Goal: Task Accomplishment & Management: Manage account settings

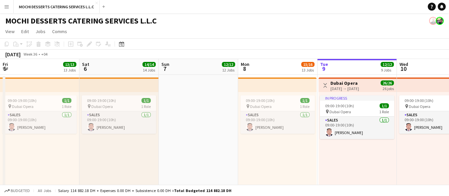
scroll to position [0, 224]
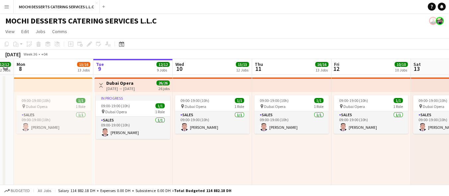
click at [1, 6] on button "Menu" at bounding box center [6, 6] width 13 height 13
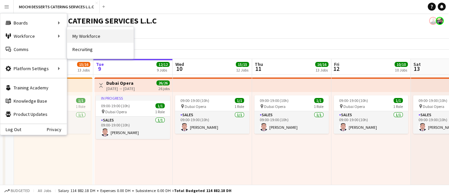
click at [76, 30] on link "My Workforce" at bounding box center [100, 36] width 66 height 13
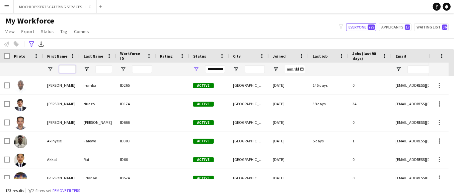
click at [67, 71] on input "First Name Filter Input" at bounding box center [67, 69] width 17 height 8
type input "*"
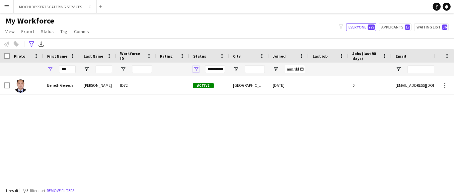
click at [197, 67] on span "Open Filter Menu" at bounding box center [196, 69] width 6 height 6
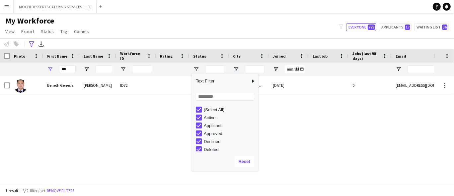
click at [121, 127] on div "Beneth Genesis Castillejo ID72 Active Dubai 17-02-2025 0 bgc8794@gmail.com" at bounding box center [217, 127] width 434 height 103
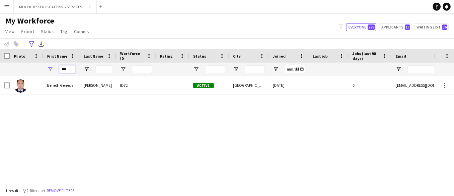
click at [68, 70] on input "***" at bounding box center [67, 69] width 17 height 8
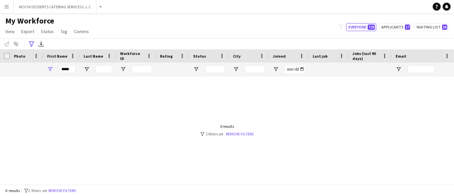
click at [196, 76] on div at bounding box center [359, 76] width 719 height 0
click at [196, 67] on span "Open Filter Menu" at bounding box center [196, 69] width 6 height 6
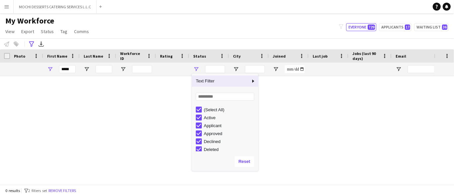
click at [146, 152] on div at bounding box center [217, 127] width 434 height 103
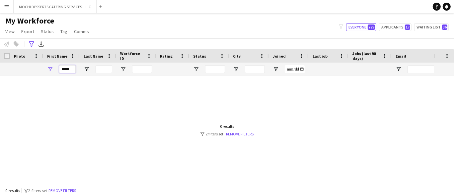
click at [63, 70] on input "*****" at bounding box center [67, 69] width 17 height 8
type input "*"
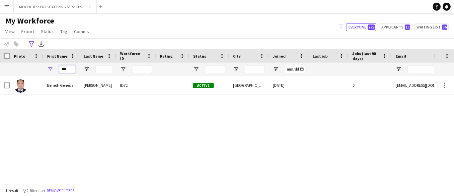
type input "**"
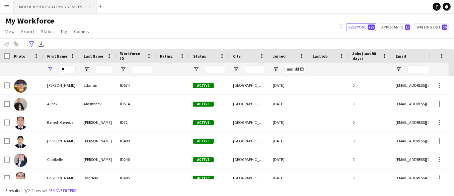
click at [72, 4] on button "MOCHI DESSERTS CATERING SERVICES L.L.C Close" at bounding box center [55, 6] width 83 height 13
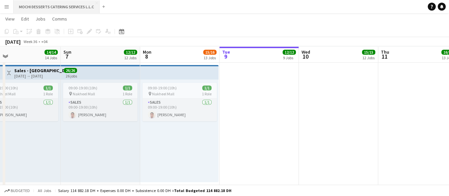
scroll to position [0, 174]
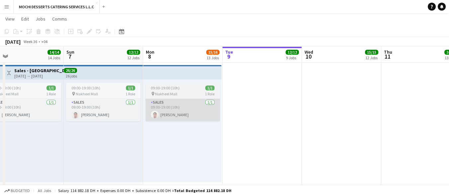
click at [200, 120] on app-card-role "Sales 1/1 09:00-19:00 (10h) louie padayao" at bounding box center [182, 110] width 74 height 23
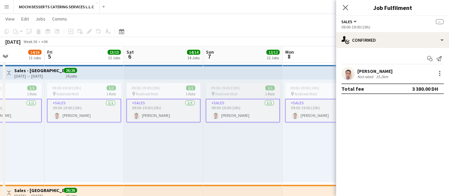
click at [210, 112] on app-card-role "Sales 1/1 09:00-19:00 (10h) louie padayao" at bounding box center [242, 111] width 74 height 24
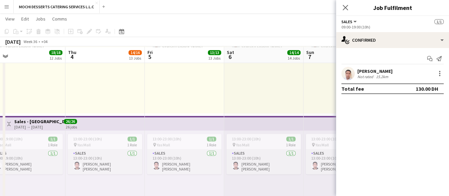
scroll to position [1162, 0]
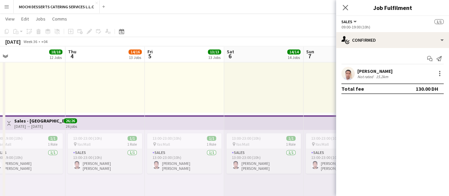
click at [345, 78] on app-user-avatar at bounding box center [347, 73] width 13 height 13
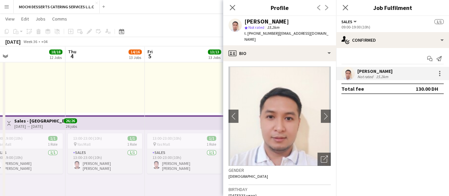
click at [10, 7] on button "Menu" at bounding box center [6, 6] width 13 height 13
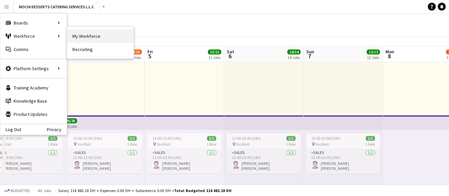
click at [79, 32] on link "My Workforce" at bounding box center [100, 36] width 66 height 13
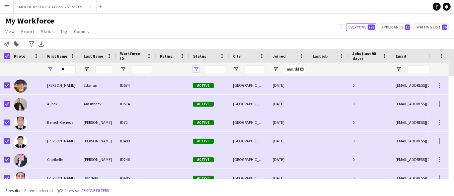
click at [196, 68] on span "Open Filter Menu" at bounding box center [196, 69] width 6 height 6
click at [167, 38] on div "Notify workforce Add to tag Search tags magnifier Add tag Advanced filters Adva…" at bounding box center [227, 43] width 454 height 11
click at [70, 72] on input "**" at bounding box center [67, 69] width 17 height 8
type input "*"
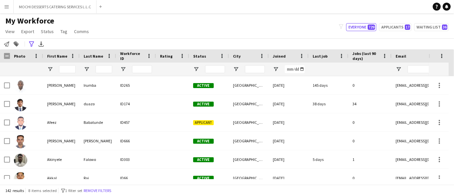
click at [199, 67] on div at bounding box center [209, 69] width 40 height 13
click at [194, 67] on span "Open Filter Menu" at bounding box center [196, 69] width 6 height 6
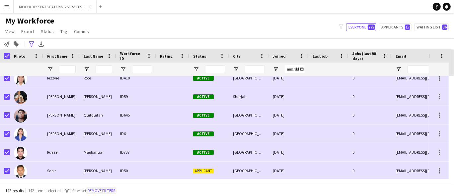
click at [114, 188] on button "Remove filters" at bounding box center [101, 190] width 30 height 7
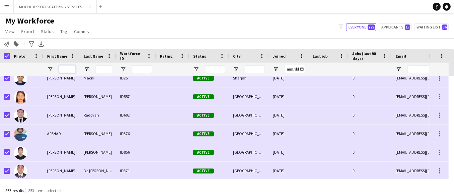
click at [63, 69] on input "First Name Filter Input" at bounding box center [67, 69] width 17 height 8
type input "*"
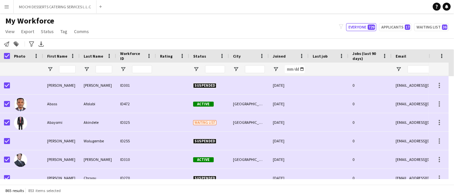
click at [139, 65] on div at bounding box center [142, 69] width 20 height 13
click at [196, 65] on div at bounding box center [209, 69] width 40 height 13
click at [196, 70] on span "Open Filter Menu" at bounding box center [196, 69] width 6 height 6
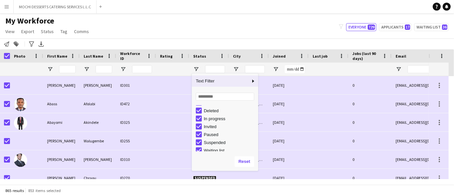
click at [216, 145] on div "Suspended" at bounding box center [230, 142] width 52 height 5
type input "**********"
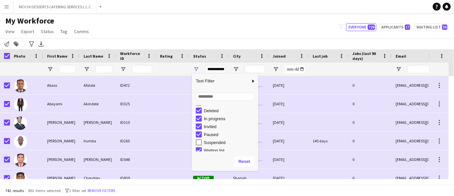
click at [210, 30] on div "My Workforce View Views Default view New view Update view Delete view Edit name…" at bounding box center [227, 27] width 454 height 23
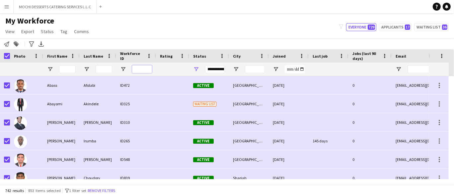
click at [140, 70] on input "Workforce ID Filter Input" at bounding box center [142, 69] width 20 height 8
type input "*"
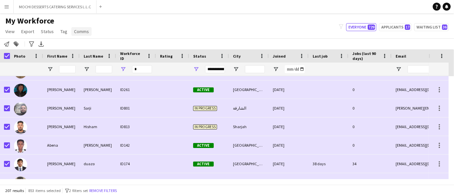
click at [83, 27] on link "Comms" at bounding box center [81, 31] width 20 height 9
click at [139, 71] on input "*" at bounding box center [142, 69] width 20 height 8
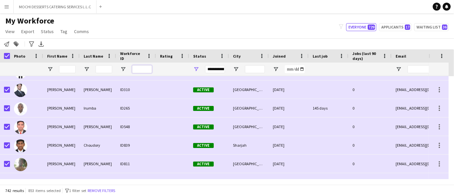
click at [134, 70] on input "Workforce ID Filter Input" at bounding box center [142, 69] width 20 height 8
click at [82, 31] on span "Comms" at bounding box center [81, 32] width 15 height 6
click at [95, 48] on span "Send notification" at bounding box center [93, 46] width 34 height 6
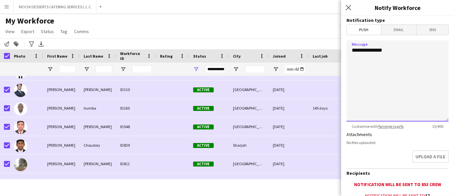
click at [378, 77] on textarea "**********" at bounding box center [397, 80] width 102 height 81
click at [393, 78] on textarea "**********" at bounding box center [397, 80] width 102 height 81
paste textarea "**********"
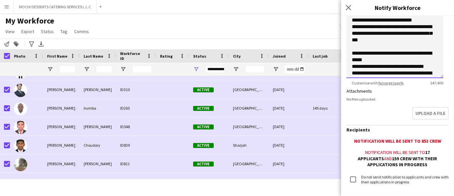
scroll to position [83, 0]
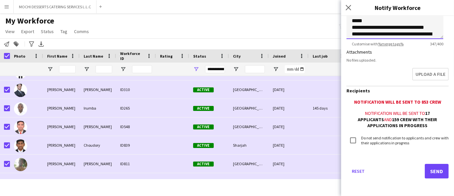
type textarea "**********"
click at [432, 170] on button "Send" at bounding box center [437, 171] width 24 height 15
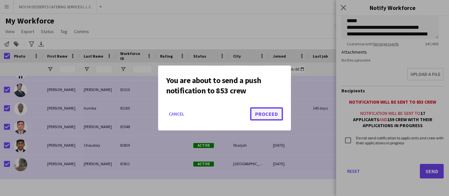
click at [275, 117] on button "Proceed" at bounding box center [266, 113] width 33 height 13
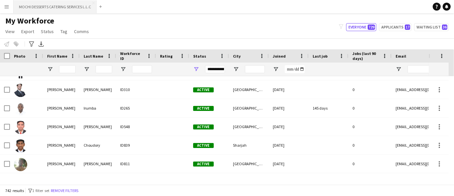
click at [69, 9] on button "MOCHI DESSERTS CATERING SERVICES L.L.C Close" at bounding box center [55, 6] width 83 height 13
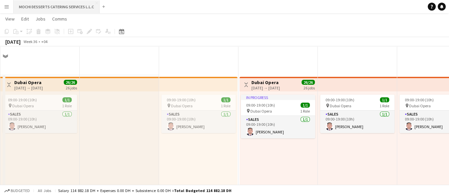
scroll to position [0, 158]
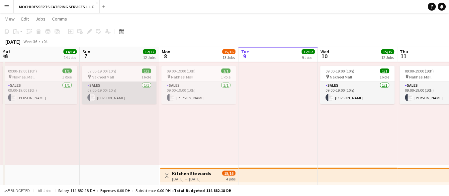
click at [122, 103] on app-card-role "Sales [DATE] 09:00-19:00 (10h) [PERSON_NAME]" at bounding box center [119, 93] width 74 height 23
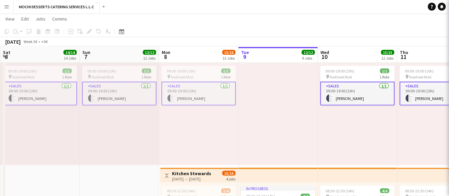
scroll to position [1590, 0]
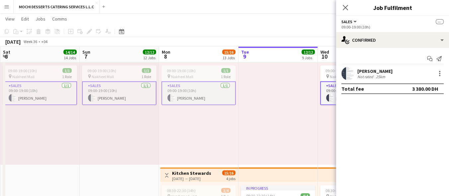
click at [341, 78] on div at bounding box center [347, 73] width 13 height 13
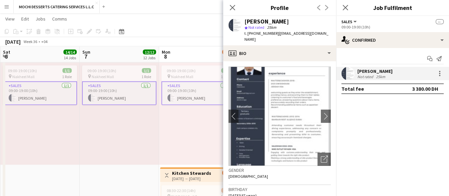
click at [297, 81] on img at bounding box center [279, 117] width 102 height 100
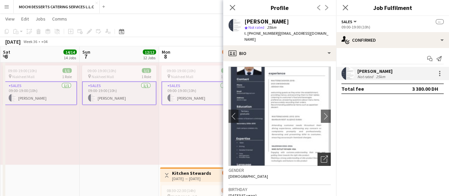
click at [320, 156] on icon "Open photos pop-in" at bounding box center [323, 159] width 7 height 7
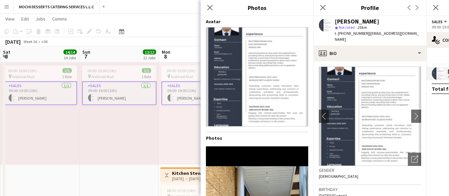
click at [243, 82] on img at bounding box center [257, 77] width 102 height 100
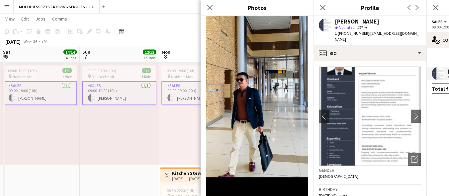
scroll to position [171, 0]
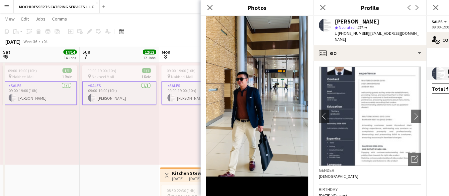
click at [209, 14] on div "Close pop-in" at bounding box center [209, 7] width 19 height 15
click at [156, 162] on div "09:00-19:00 (10h) 1/1 pin Nakheel Mall 1 Role Sales [DATE] 09:00-19:00 (10h) [P…" at bounding box center [119, 113] width 79 height 103
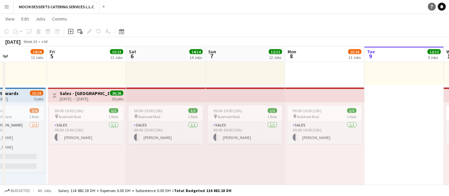
scroll to position [0, 273]
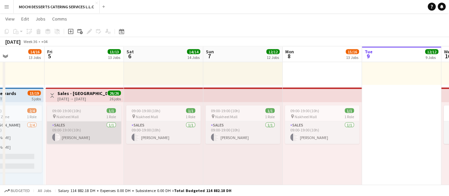
click at [76, 128] on app-card-role "Sales [DATE] 09:00-19:00 (10h) [PERSON_NAME]" at bounding box center [84, 133] width 74 height 23
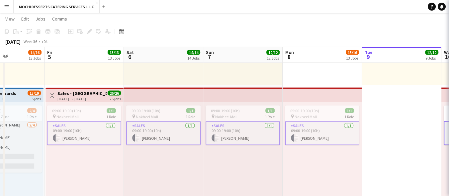
scroll to position [1551, 0]
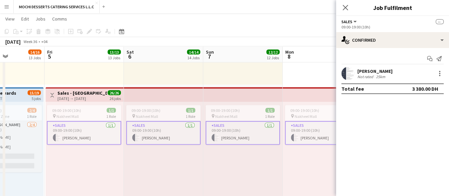
click at [381, 70] on div "[PERSON_NAME]" at bounding box center [374, 71] width 35 height 6
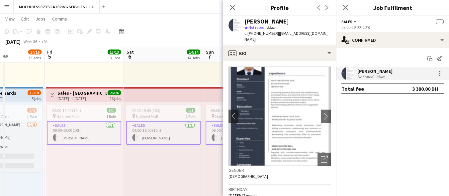
click at [284, 114] on img at bounding box center [279, 117] width 102 height 100
click at [281, 112] on img at bounding box center [279, 117] width 102 height 100
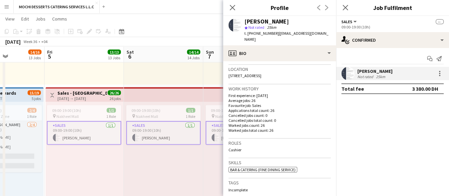
scroll to position [147, 0]
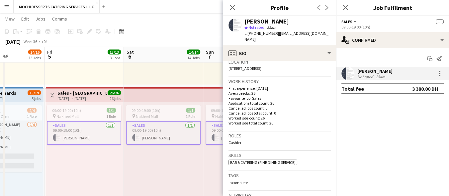
click at [230, 27] on app-user-avatar at bounding box center [234, 25] width 13 height 13
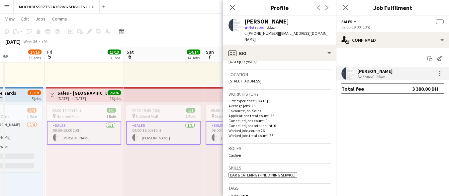
scroll to position [134, 0]
click at [229, 30] on div at bounding box center [234, 25] width 13 height 13
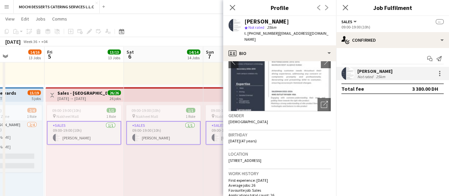
scroll to position [51, 0]
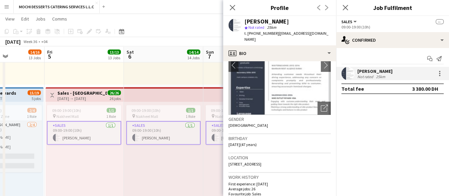
click at [359, 171] on mat-expansion-panel "check Confirmed Start chat Send notification [PERSON_NAME] Not rated 25km Total…" at bounding box center [392, 122] width 113 height 148
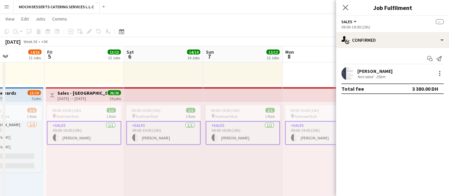
click at [287, 158] on div "09:00-19:00 (10h) 1/1 pin Nakheel Mall 1 Role Sales [DATE] 09:00-19:00 (10h) [P…" at bounding box center [321, 153] width 79 height 103
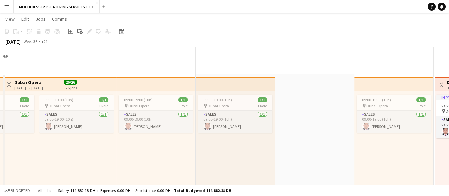
scroll to position [1590, 0]
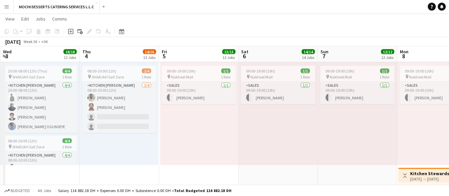
drag, startPoint x: 49, startPoint y: 37, endPoint x: 59, endPoint y: 25, distance: 16.3
click at [5, 3] on button "Menu" at bounding box center [6, 6] width 13 height 13
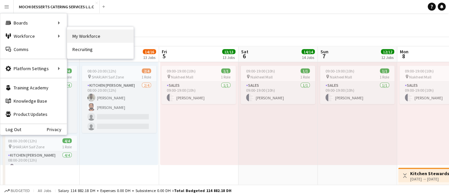
click at [78, 35] on link "My Workforce" at bounding box center [100, 36] width 66 height 13
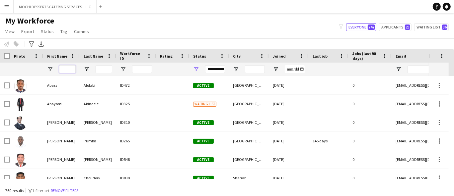
click at [69, 70] on input "First Name Filter Input" at bounding box center [67, 69] width 17 height 8
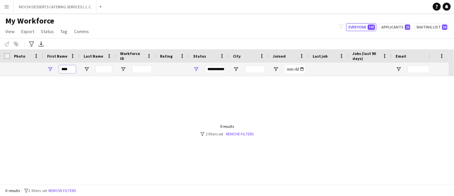
type input "****"
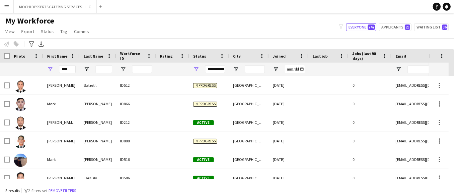
click at [81, 55] on div "Last Name" at bounding box center [98, 55] width 36 height 13
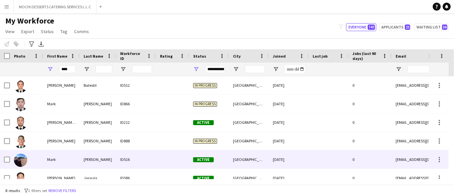
click at [234, 146] on div "[GEOGRAPHIC_DATA]" at bounding box center [249, 141] width 40 height 18
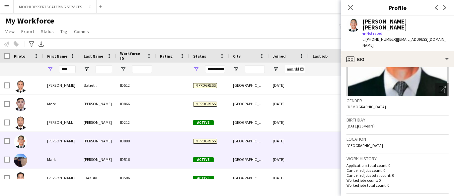
scroll to position [79, 0]
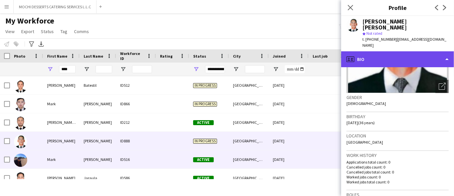
click at [408, 51] on div "profile Bio" at bounding box center [397, 59] width 113 height 16
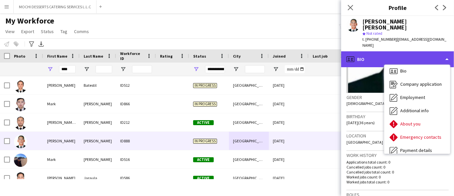
scroll to position [3, 0]
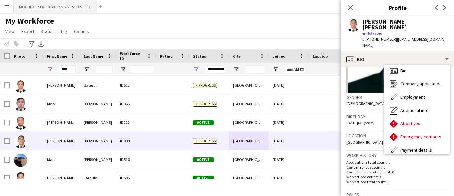
click at [41, 4] on button "MOCHI DESSERTS CATERING SERVICES L.L.C Close" at bounding box center [55, 6] width 83 height 13
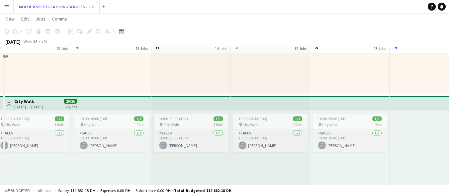
scroll to position [1049, 0]
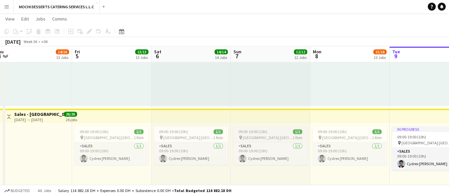
click at [292, 127] on app-job-card "09:00-19:00 (10h) 1/1 pin Yas Mall [GEOGRAPHIC_DATA] 1 Role Sales [DATE] 09:00-…" at bounding box center [270, 146] width 74 height 38
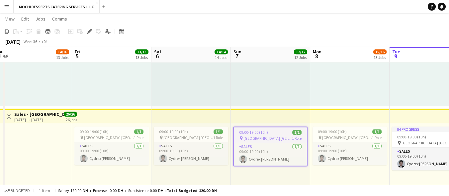
scroll to position [1589, 0]
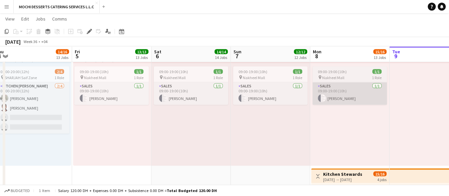
click at [358, 100] on app-card-role "Sales [DATE] 09:00-19:00 (10h) [PERSON_NAME]" at bounding box center [349, 94] width 74 height 23
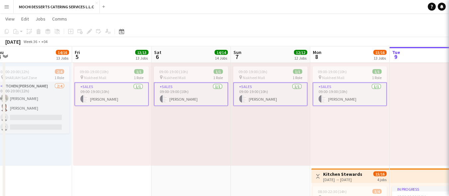
scroll to position [1590, 0]
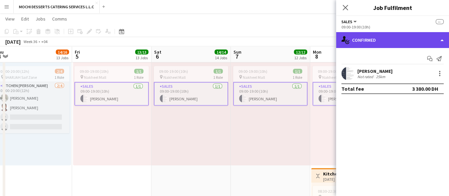
click at [419, 43] on div "single-neutral-actions-check-2 Confirmed" at bounding box center [392, 40] width 113 height 16
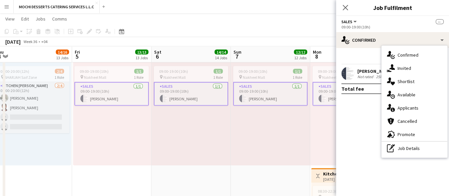
click at [354, 144] on mat-expansion-panel "check Confirmed Start chat Send notification [PERSON_NAME] Not rated 25km Total…" at bounding box center [392, 122] width 113 height 148
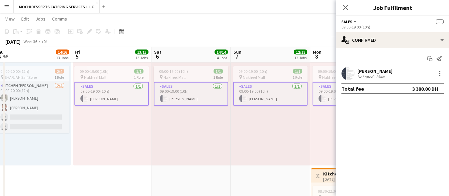
click at [354, 22] on button "Sales" at bounding box center [349, 21] width 16 height 5
click at [353, 35] on li "All roles" at bounding box center [363, 33] width 33 height 6
click at [354, 23] on span "All roles" at bounding box center [350, 21] width 19 height 5
click at [363, 45] on li "Sales" at bounding box center [363, 44] width 33 height 6
click at [306, 96] on app-card-role "Sales [DATE] 09:00-19:00 (10h) [PERSON_NAME]" at bounding box center [270, 94] width 74 height 24
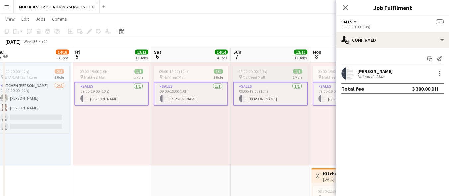
scroll to position [1589, 0]
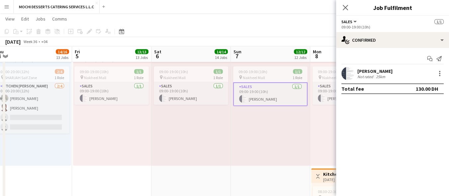
click at [282, 76] on div "pin Nakheel Mall 1 Role" at bounding box center [270, 77] width 74 height 5
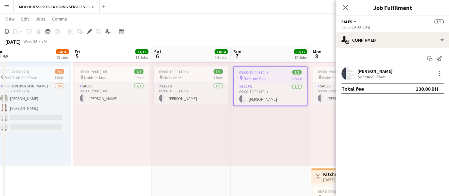
click at [292, 76] on span "1 Role" at bounding box center [297, 78] width 10 height 5
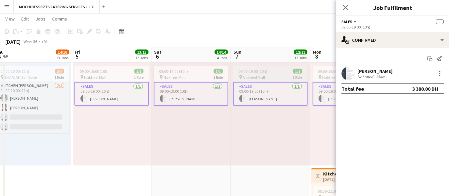
click at [295, 75] on span "1 Role" at bounding box center [297, 77] width 10 height 5
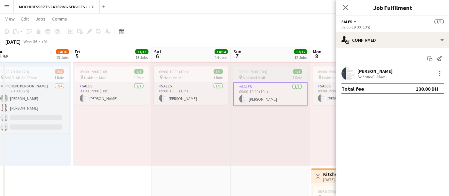
click at [293, 76] on span "1 Role" at bounding box center [297, 77] width 10 height 5
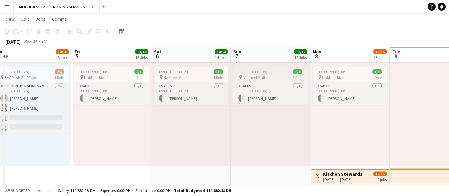
click at [299, 75] on span "1 Role" at bounding box center [297, 77] width 10 height 5
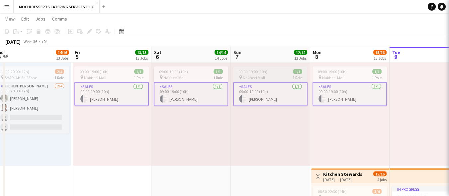
scroll to position [1590, 0]
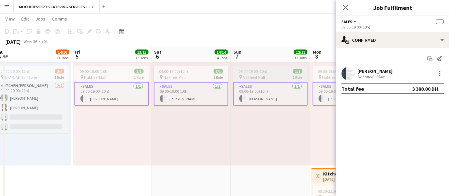
click at [298, 70] on span "1/1" at bounding box center [297, 71] width 9 height 5
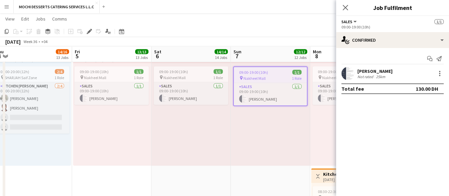
click at [177, 60] on app-board-header-date "Sat 6 14/14 14 Jobs" at bounding box center [190, 54] width 79 height 16
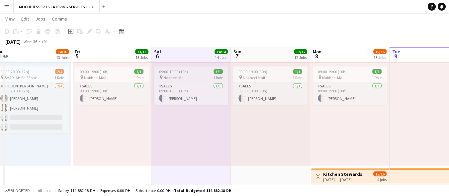
click at [197, 70] on div "09:00-19:00 (10h) 1/1" at bounding box center [191, 71] width 74 height 5
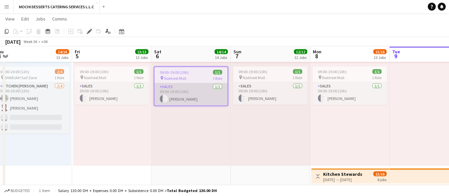
click at [194, 83] on app-card-role "Sales [DATE] 09:00-19:00 (10h) [PERSON_NAME]" at bounding box center [190, 94] width 73 height 23
click at [195, 83] on app-card-role "Sales [DATE] 09:00-19:00 (10h) [PERSON_NAME]" at bounding box center [190, 94] width 73 height 23
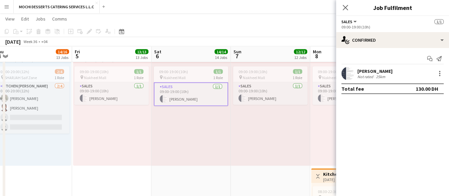
click at [369, 69] on div "[PERSON_NAME]" at bounding box center [374, 71] width 35 height 6
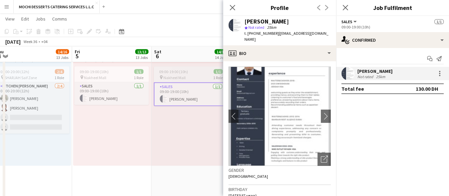
click at [181, 101] on app-card-role "Sales [DATE] 09:00-19:00 (10h) [PERSON_NAME]" at bounding box center [191, 95] width 74 height 24
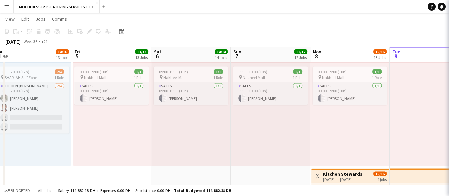
click at [199, 75] on div "pin Nakheel Mall 1 Role" at bounding box center [191, 77] width 74 height 5
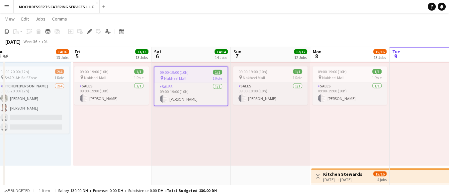
click at [208, 52] on app-board-header-date "Sat 6 14/14 14 Jobs" at bounding box center [190, 54] width 79 height 16
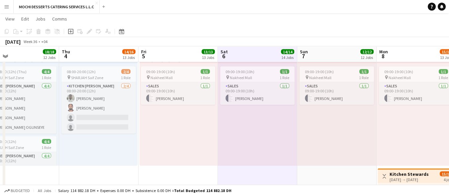
scroll to position [0, 178]
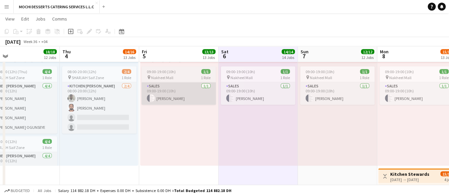
click at [182, 97] on app-card-role "Sales [DATE] 09:00-19:00 (10h) [PERSON_NAME]" at bounding box center [178, 94] width 74 height 23
click at [184, 97] on app-card-role "Sales [DATE] 09:00-19:00 (10h) [PERSON_NAME]" at bounding box center [178, 94] width 74 height 23
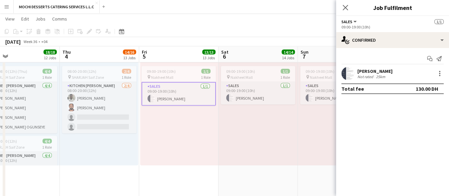
click at [383, 78] on div "25km" at bounding box center [380, 76] width 12 height 5
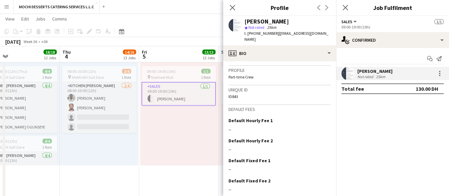
scroll to position [346, 0]
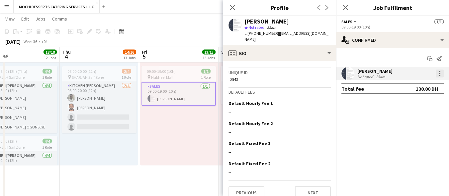
click at [439, 75] on div at bounding box center [439, 75] width 1 height 1
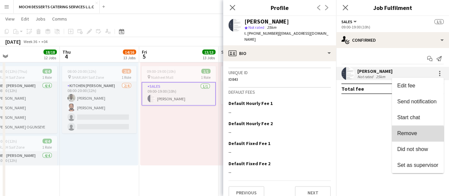
click at [408, 138] on button "Remove" at bounding box center [417, 134] width 52 height 16
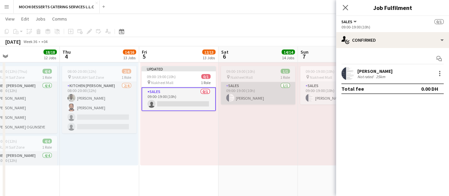
click at [259, 99] on app-card-role "Sales [DATE] 09:00-19:00 (10h) [PERSON_NAME]" at bounding box center [258, 93] width 74 height 23
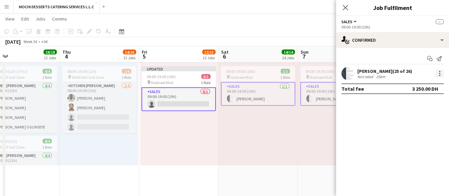
click at [439, 75] on div at bounding box center [439, 75] width 1 height 1
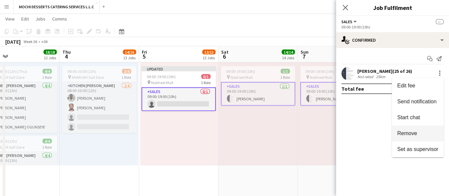
click at [410, 138] on button "Remove" at bounding box center [417, 134] width 52 height 16
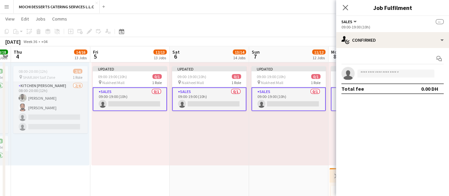
scroll to position [0, 145]
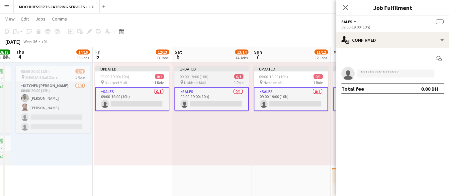
click at [232, 76] on div "09:00-19:00 (10h) 0/1" at bounding box center [211, 76] width 74 height 5
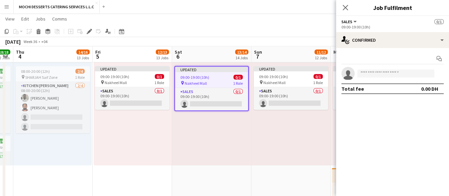
click at [225, 81] on div "pin Nakheel Mall 1 Role" at bounding box center [211, 83] width 73 height 5
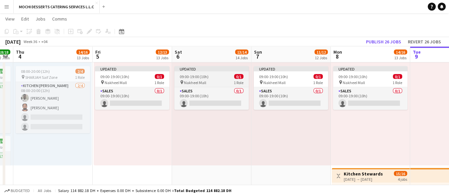
click at [225, 79] on div "09:00-19:00 (10h) 0/1" at bounding box center [211, 76] width 74 height 5
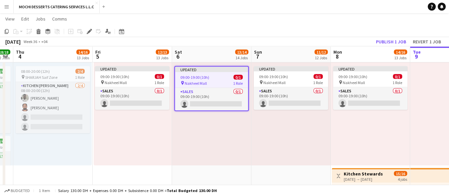
click at [227, 77] on div "09:00-19:00 (10h) 0/1" at bounding box center [211, 77] width 73 height 5
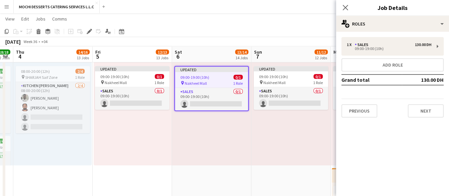
click at [286, 145] on div "Updated 09:00-19:00 (10h) 0/1 pin Nakheel Mall 1 Role Sales 0/1 09:00-19:00 (10…" at bounding box center [290, 114] width 79 height 103
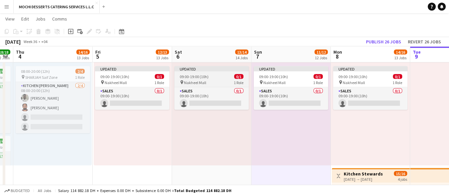
click at [214, 83] on div "pin Nakheel Mall 1 Role" at bounding box center [211, 82] width 74 height 5
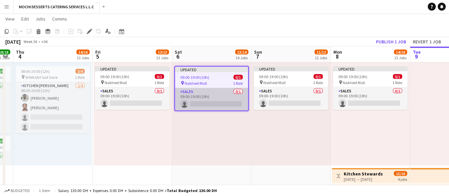
click at [214, 102] on app-card-role "Sales 0/1 09:00-19:00 (10h) single-neutral-actions" at bounding box center [211, 99] width 73 height 23
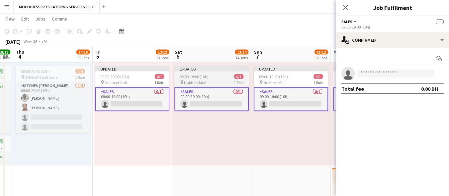
click at [220, 106] on app-card-role "Sales 0/1 09:00-19:00 (10h) single-neutral-actions" at bounding box center [211, 100] width 74 height 24
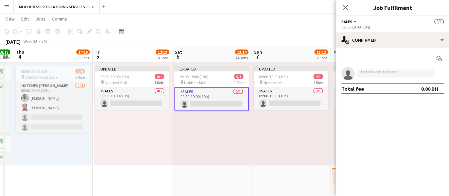
click at [223, 99] on app-card-role "Sales 0/1 09:00-19:00 (10h) single-neutral-actions" at bounding box center [211, 100] width 74 height 24
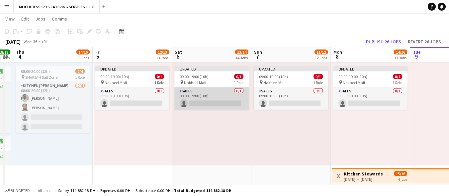
click at [224, 101] on app-card-role "Sales 0/1 09:00-19:00 (10h) single-neutral-actions" at bounding box center [211, 99] width 74 height 23
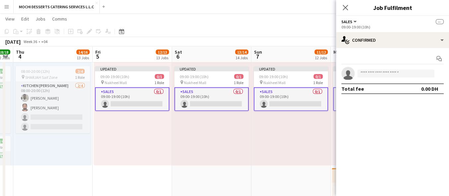
click at [227, 77] on div "09:00-19:00 (10h) 0/1" at bounding box center [211, 76] width 74 height 5
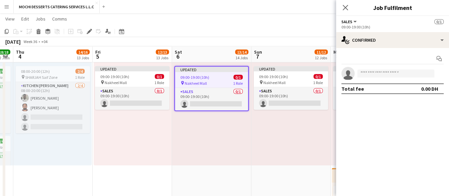
click at [226, 77] on div "09:00-19:00 (10h) 0/1" at bounding box center [211, 77] width 73 height 5
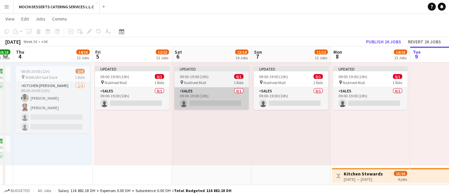
click at [220, 92] on app-card-role "Sales 0/1 09:00-19:00 (10h) single-neutral-actions" at bounding box center [211, 99] width 74 height 23
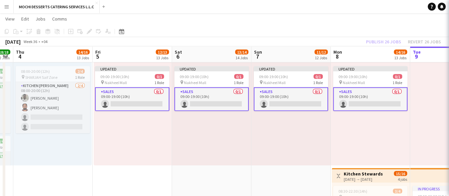
click at [217, 105] on app-card-role "Sales 0/1 09:00-19:00 (10h) single-neutral-actions" at bounding box center [211, 100] width 74 height 24
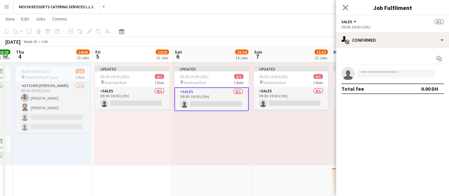
click at [284, 39] on div "[DATE] Week 36 • +04 Publish 1 job Revert 1 job" at bounding box center [224, 41] width 449 height 9
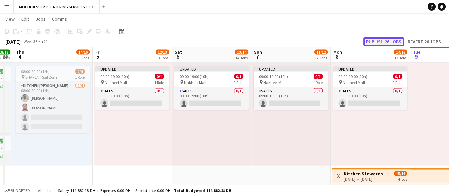
click at [390, 43] on button "Publish 26 jobs" at bounding box center [383, 41] width 40 height 9
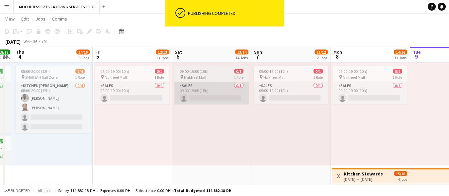
click at [241, 104] on app-card-role "Sales 0/1 09:00-19:00 (10h) single-neutral-actions" at bounding box center [211, 93] width 74 height 23
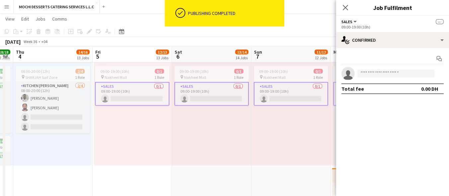
click at [222, 88] on app-card-role "Sales 0/1 09:00-19:00 (10h) single-neutral-actions" at bounding box center [211, 94] width 74 height 24
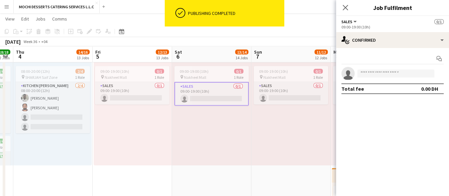
click at [234, 75] on span "1 Role" at bounding box center [239, 77] width 10 height 5
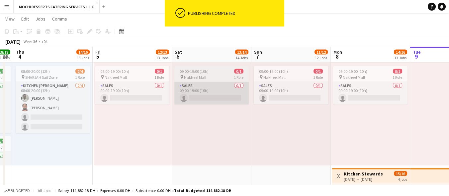
click at [222, 88] on app-card-role "Sales 0/1 09:00-19:00 (10h) single-neutral-actions" at bounding box center [211, 93] width 74 height 23
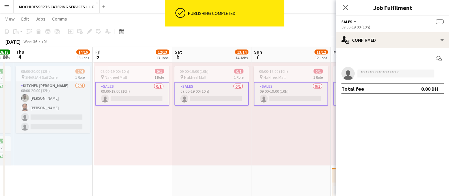
click at [215, 104] on app-card-role "Sales 0/1 09:00-19:00 (10h) single-neutral-actions" at bounding box center [211, 94] width 74 height 24
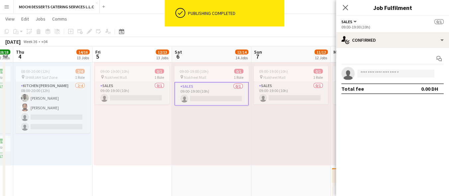
click at [220, 75] on div "pin Nakheel Mall 1 Role" at bounding box center [211, 77] width 74 height 5
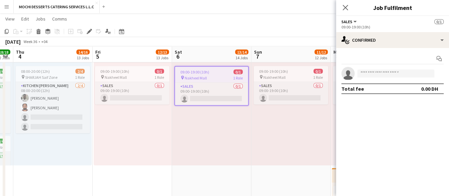
click at [220, 76] on div "pin Nakheel Mall 1 Role" at bounding box center [211, 77] width 73 height 5
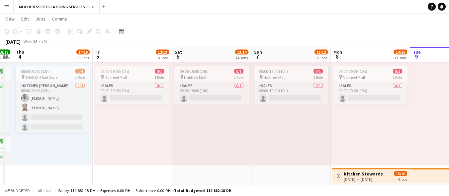
click at [227, 59] on app-board-header-date "Sat 6 13/14 14 Jobs" at bounding box center [211, 55] width 79 height 16
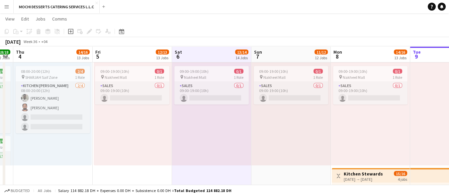
click at [217, 61] on app-board-header-date "Sat 6 13/14 14 Jobs" at bounding box center [211, 55] width 79 height 16
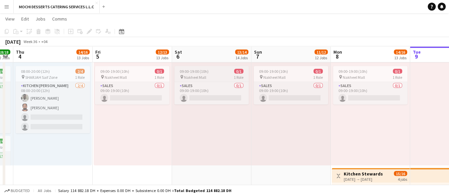
click at [214, 75] on div "pin Nakheel Mall 1 Role" at bounding box center [211, 77] width 74 height 5
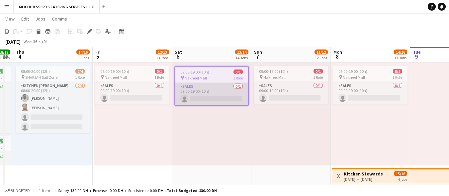
click at [201, 102] on app-card-role "Sales 0/1 09:00-19:00 (10h) single-neutral-actions" at bounding box center [211, 94] width 73 height 23
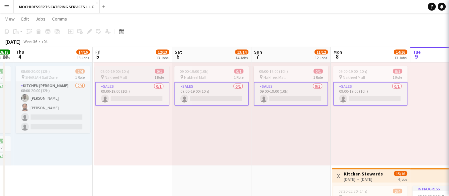
click at [141, 90] on app-card-role "Sales 0/1 09:00-19:00 (10h) single-neutral-actions" at bounding box center [132, 94] width 74 height 24
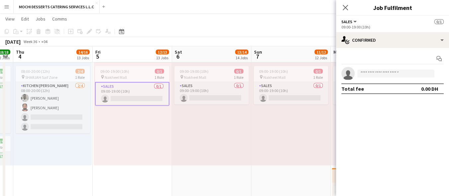
click at [139, 97] on app-card-role "Sales 0/1 09:00-19:00 (10h) single-neutral-actions" at bounding box center [132, 94] width 74 height 24
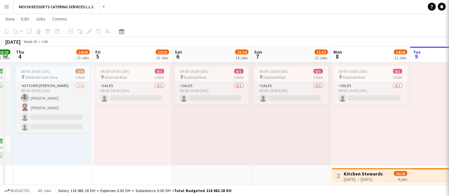
click at [154, 75] on span "1 Role" at bounding box center [159, 77] width 10 height 5
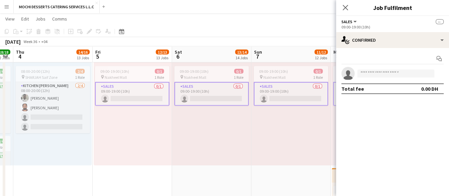
click at [354, 22] on button "Sales" at bounding box center [349, 21] width 16 height 5
click at [356, 32] on li "All roles" at bounding box center [363, 33] width 33 height 6
click at [360, 24] on button "All roles" at bounding box center [353, 21] width 24 height 5
click at [357, 51] on div "All roles Sales" at bounding box center [363, 39] width 44 height 28
click at [305, 99] on app-card-role "Sales 0/1 09:00-19:00 (10h) single-neutral-actions" at bounding box center [290, 94] width 74 height 24
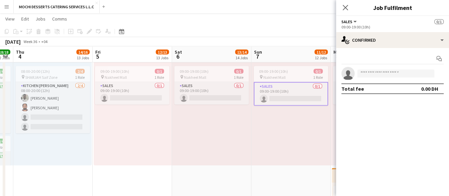
click at [313, 76] on span "1 Role" at bounding box center [318, 77] width 10 height 5
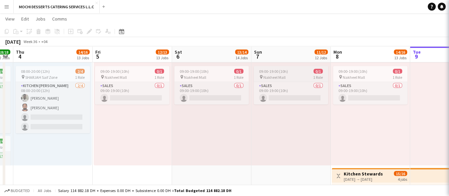
click at [313, 77] on span "1 Role" at bounding box center [318, 77] width 10 height 5
click at [308, 75] on div "pin Nakheel Mall 1 Role" at bounding box center [290, 77] width 74 height 5
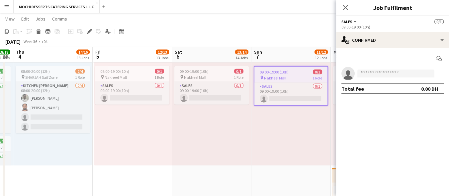
click at [317, 121] on div "09:00-19:00 (10h) 0/1 pin Nakheel Mall 1 Role Sales 0/1 09:00-19:00 (10h) singl…" at bounding box center [290, 114] width 79 height 103
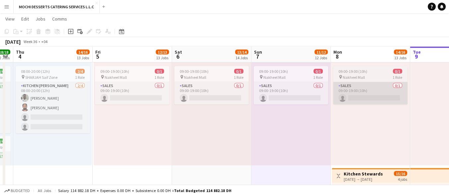
click at [356, 94] on app-card-role "Sales 0/1 09:00-19:00 (10h) single-neutral-actions" at bounding box center [370, 93] width 74 height 23
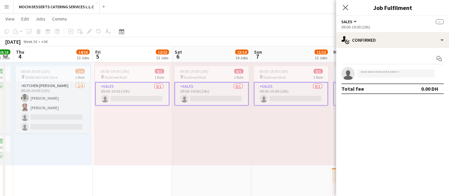
click at [310, 119] on div "09:00-19:00 (10h) 0/1 pin Nakheel Mall 1 Role Sales 0/1 09:00-19:00 (10h) singl…" at bounding box center [290, 114] width 79 height 103
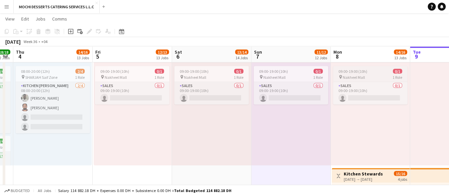
click at [363, 72] on span "09:00-19:00 (10h)" at bounding box center [352, 71] width 29 height 5
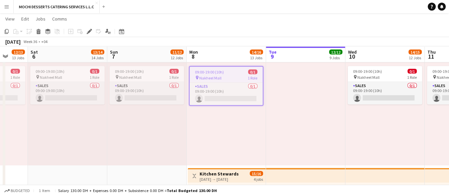
scroll to position [0, 290]
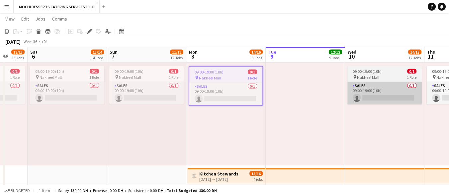
click at [380, 87] on app-card-role "Sales 0/1 09:00-19:00 (10h) single-neutral-actions" at bounding box center [384, 93] width 74 height 23
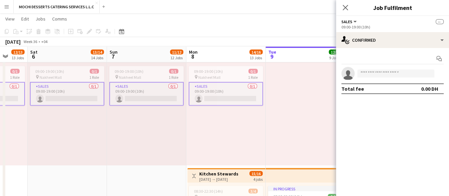
click at [318, 114] on div at bounding box center [304, 114] width 79 height 103
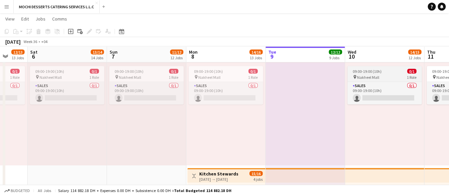
click at [389, 71] on div "09:00-19:00 (10h) 0/1" at bounding box center [384, 71] width 74 height 5
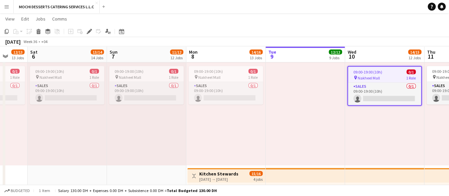
click at [391, 71] on div "09:00-19:00 (10h) 0/1" at bounding box center [384, 72] width 73 height 5
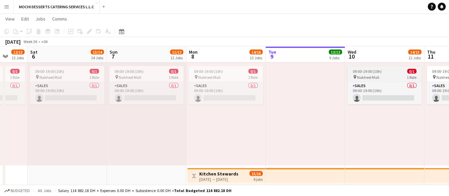
click at [393, 75] on div "pin Nakheel Mall 1 Role" at bounding box center [384, 77] width 74 height 5
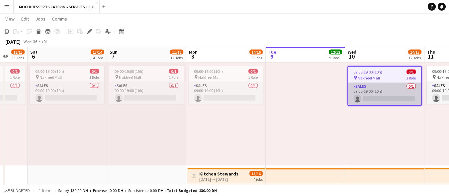
click at [401, 96] on app-card-role "Sales 0/1 09:00-19:00 (10h) single-neutral-actions" at bounding box center [384, 94] width 73 height 23
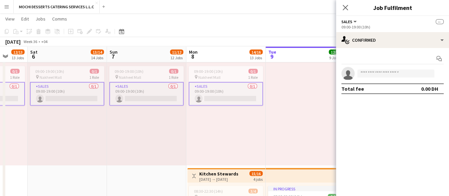
click at [338, 115] on mat-expansion-panel "check Confirmed Start chat single-neutral-actions Total fee 0.00 DH" at bounding box center [392, 122] width 113 height 148
click at [319, 112] on div at bounding box center [304, 114] width 79 height 103
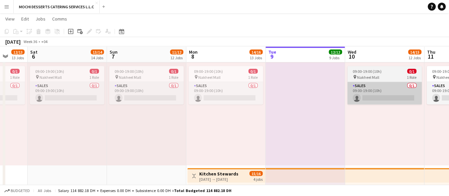
click at [352, 85] on app-card-role "Sales 0/1 09:00-19:00 (10h) single-neutral-actions" at bounding box center [384, 93] width 74 height 23
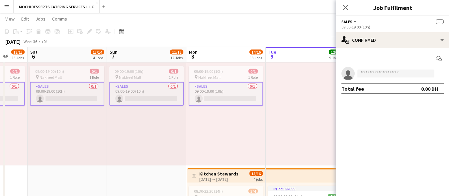
click at [324, 97] on div at bounding box center [304, 114] width 79 height 103
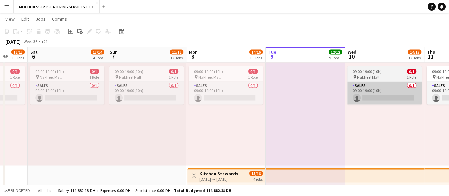
click at [377, 84] on app-card-role "Sales 0/1 09:00-19:00 (10h) single-neutral-actions" at bounding box center [384, 93] width 74 height 23
click at [374, 83] on app-card-role "Sales 0/1 09:00-19:00 (10h) single-neutral-actions" at bounding box center [384, 93] width 74 height 23
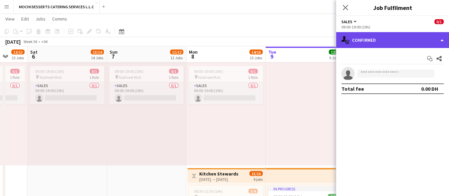
click at [426, 46] on div "single-neutral-actions-check-2 Confirmed" at bounding box center [392, 40] width 113 height 16
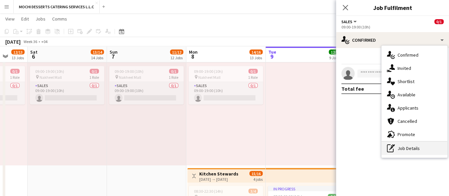
click at [405, 154] on div "pen-write Job Details" at bounding box center [414, 148] width 66 height 13
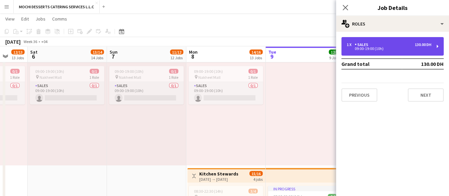
click at [400, 44] on div "1 x Sales 130.00 DH" at bounding box center [388, 44] width 85 height 5
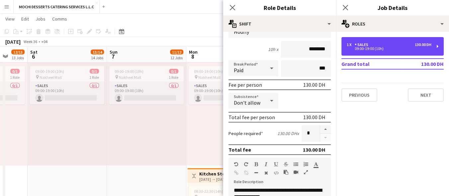
scroll to position [68, 0]
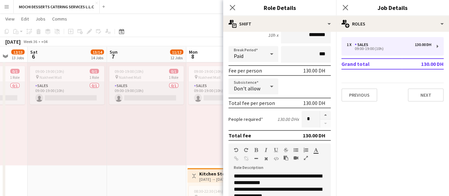
click at [137, 5] on app-navbar "Menu Boards Boards Boards All jobs Status Workforce Workforce My Workforce Recr…" at bounding box center [224, 6] width 449 height 13
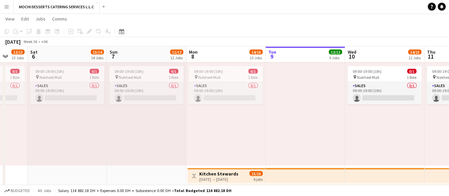
click at [4, 6] on app-icon "Menu" at bounding box center [6, 6] width 5 height 5
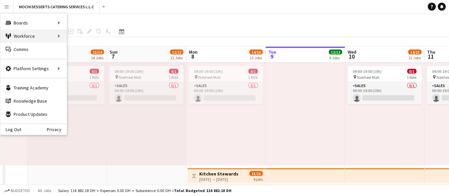
click at [45, 36] on div "Workforce Workforce" at bounding box center [33, 36] width 66 height 13
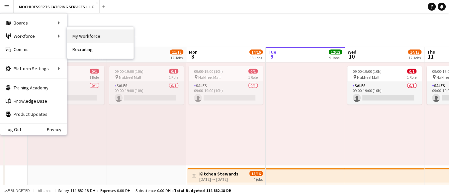
click at [81, 35] on link "My Workforce" at bounding box center [100, 36] width 66 height 13
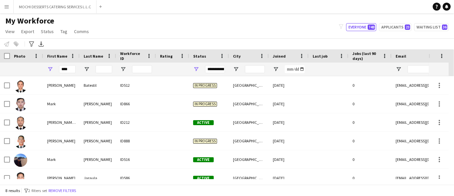
click at [134, 143] on div "ID888" at bounding box center [136, 141] width 40 height 18
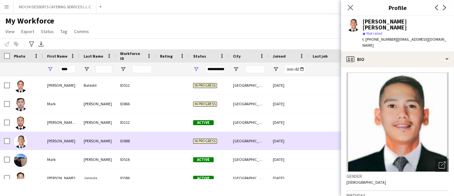
click at [298, 126] on div "[DATE]" at bounding box center [289, 122] width 40 height 18
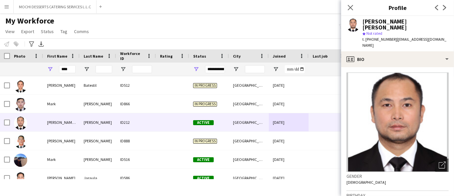
click at [236, 39] on div "Notify workforce Add to tag Select at least one crew to tag him or her. Advance…" at bounding box center [227, 43] width 454 height 11
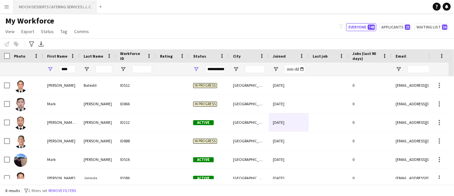
click at [59, 5] on button "MOCHI DESSERTS CATERING SERVICES L.L.C Close" at bounding box center [55, 6] width 83 height 13
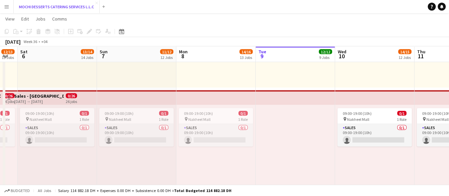
scroll to position [0, 203]
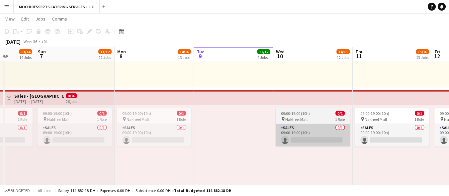
click at [303, 140] on app-card-role "Sales 0/1 09:00-19:00 (10h) single-neutral-actions" at bounding box center [312, 135] width 74 height 23
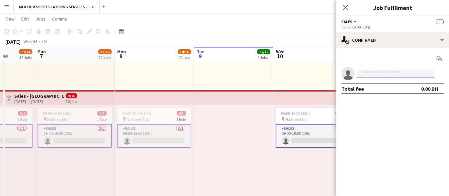
click at [371, 74] on input at bounding box center [395, 74] width 77 height 8
type input "*********"
click at [346, 6] on icon "Close pop-in" at bounding box center [345, 7] width 6 height 6
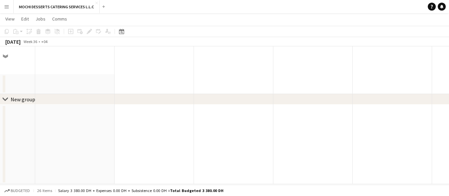
scroll to position [0, 0]
